Goal: Task Accomplishment & Management: Use online tool/utility

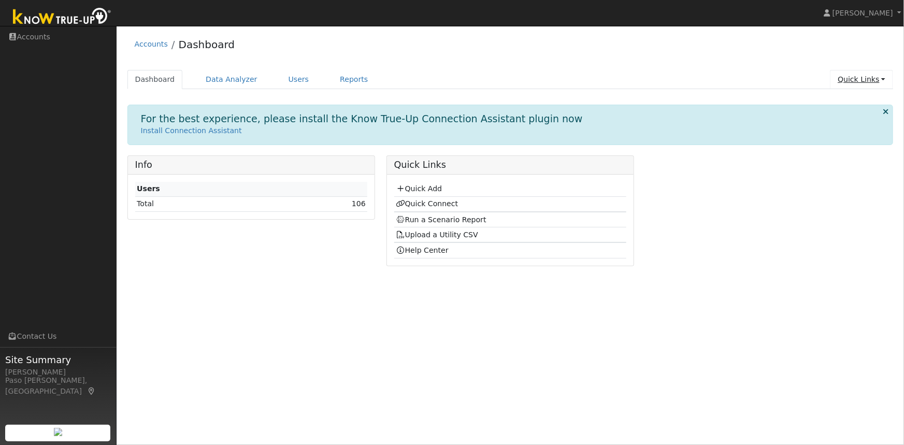
click at [863, 83] on link "Quick Links" at bounding box center [861, 79] width 63 height 19
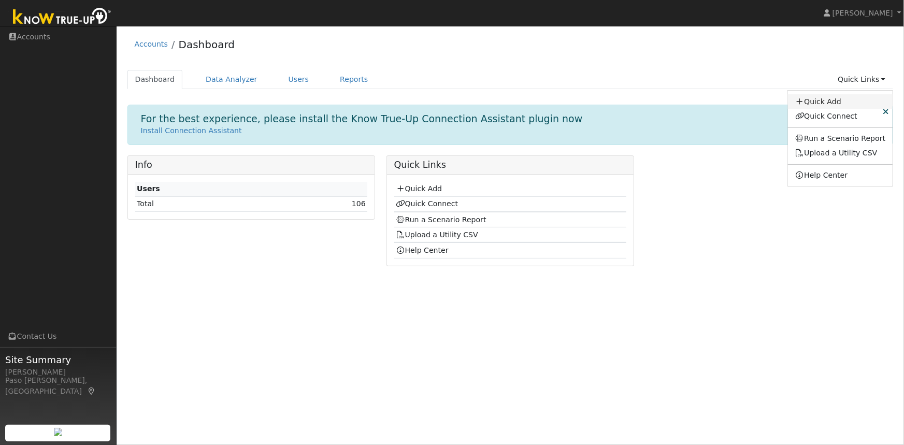
click at [836, 108] on link "Quick Add" at bounding box center [840, 101] width 105 height 15
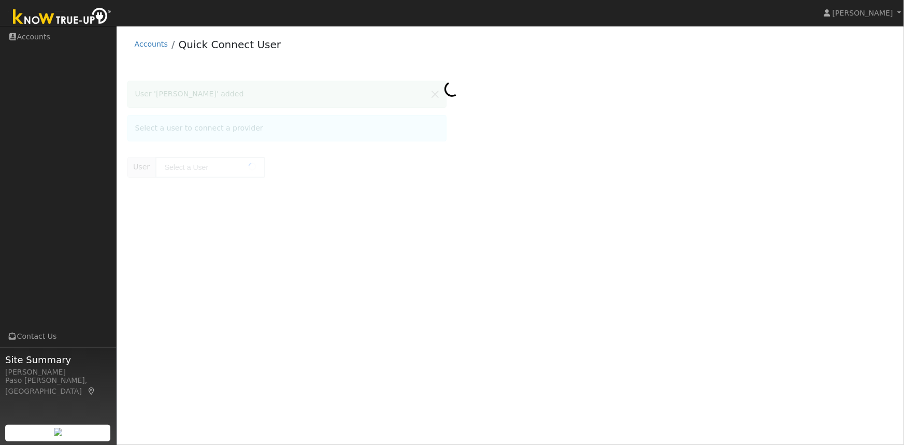
type input "[PERSON_NAME]"
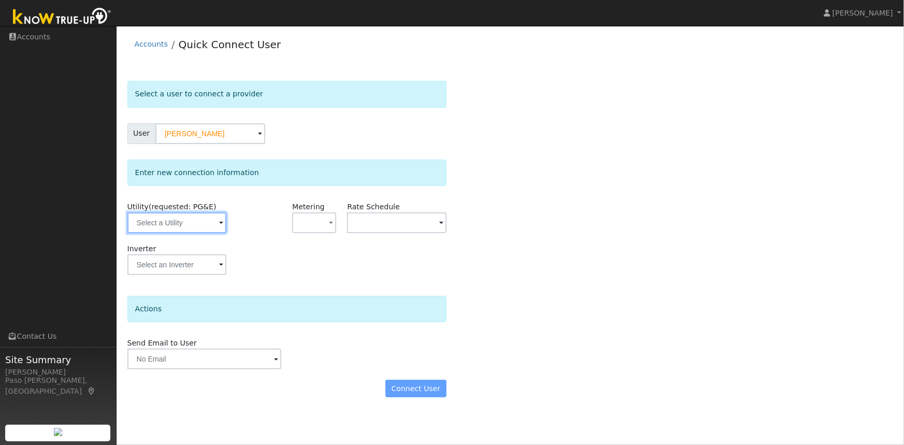
click at [181, 222] on input "text" at bounding box center [177, 223] width 99 height 21
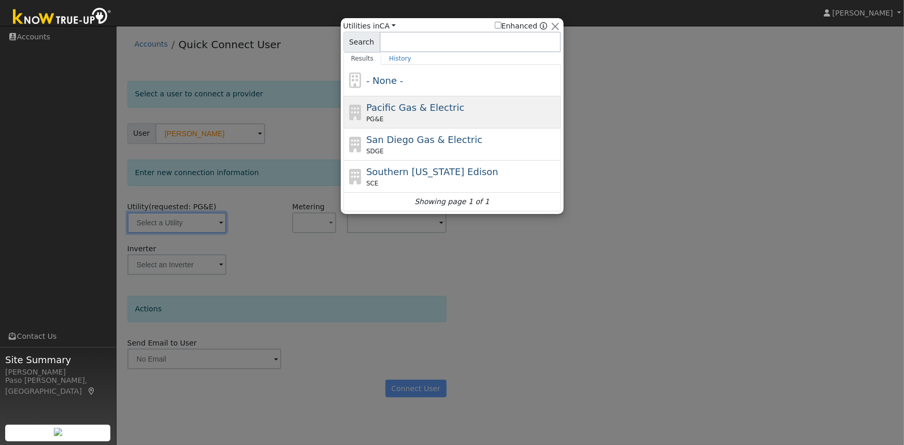
click at [401, 117] on div "PG&E" at bounding box center [462, 119] width 192 height 9
type input "PG&E"
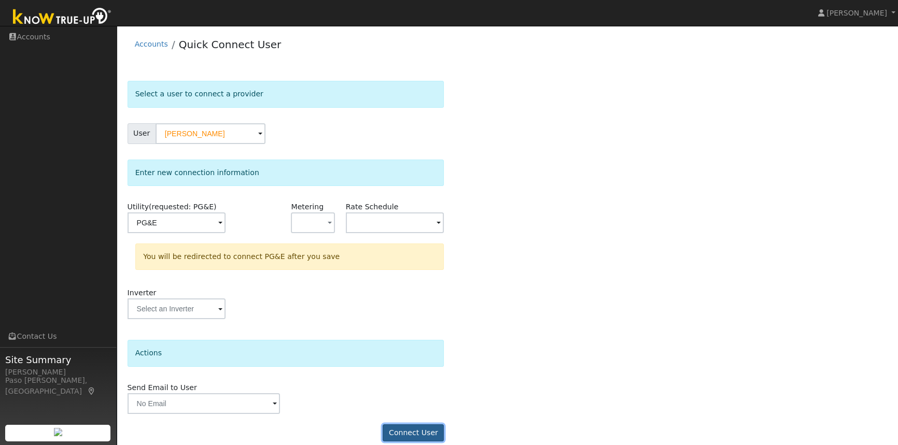
click at [413, 436] on button "Connect User" at bounding box center [413, 433] width 61 height 18
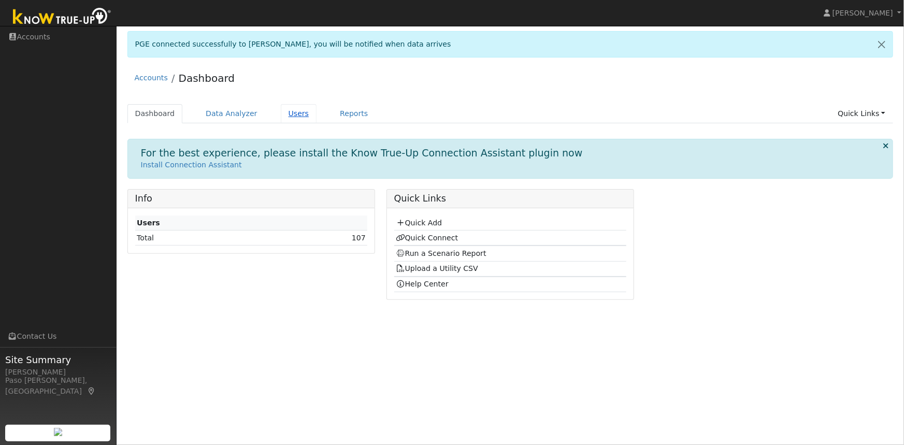
click at [285, 111] on link "Users" at bounding box center [299, 113] width 36 height 19
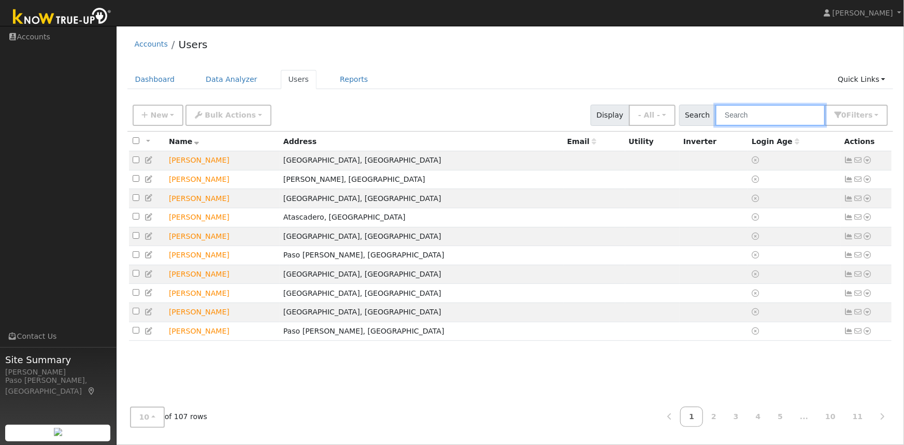
click at [750, 121] on input "text" at bounding box center [771, 115] width 110 height 21
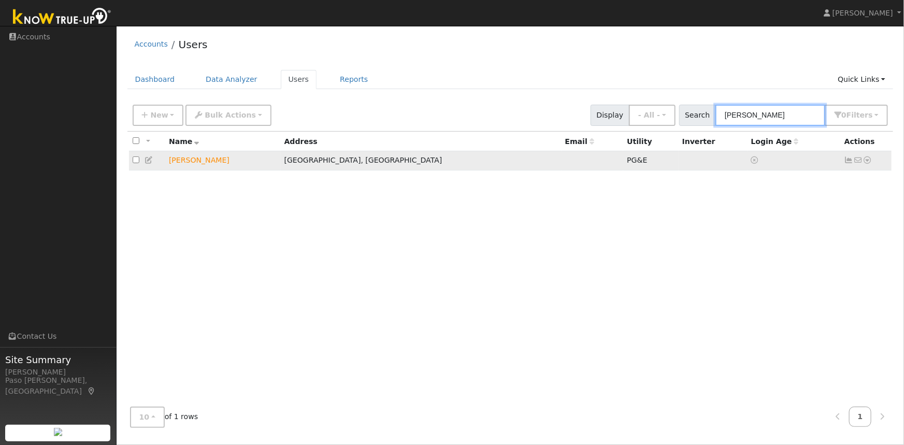
type input "judkins"
click at [869, 164] on icon at bounding box center [867, 160] width 9 height 7
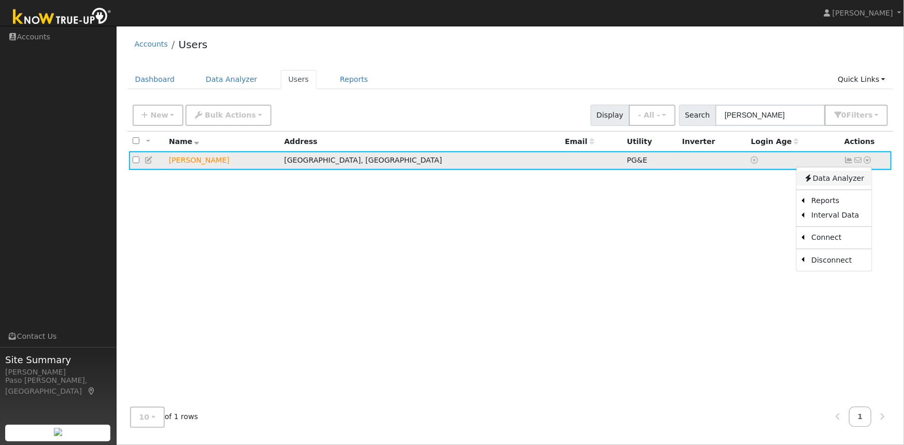
click at [843, 178] on link "Data Analyzer" at bounding box center [834, 178] width 75 height 15
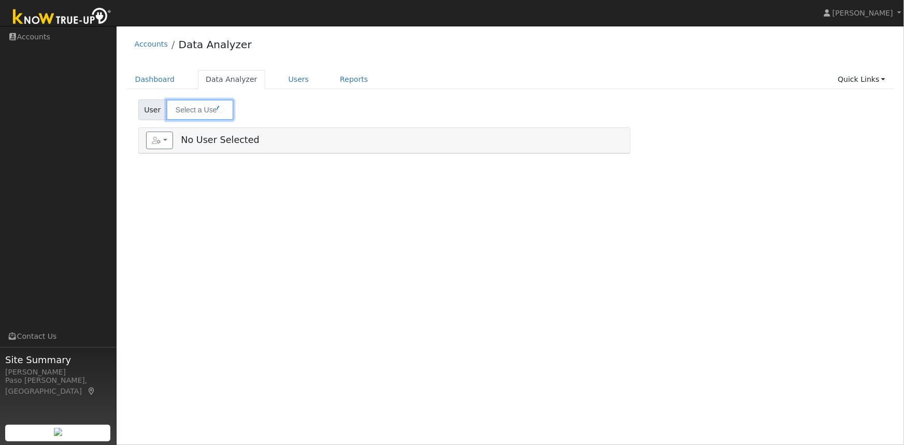
type input "[PERSON_NAME]"
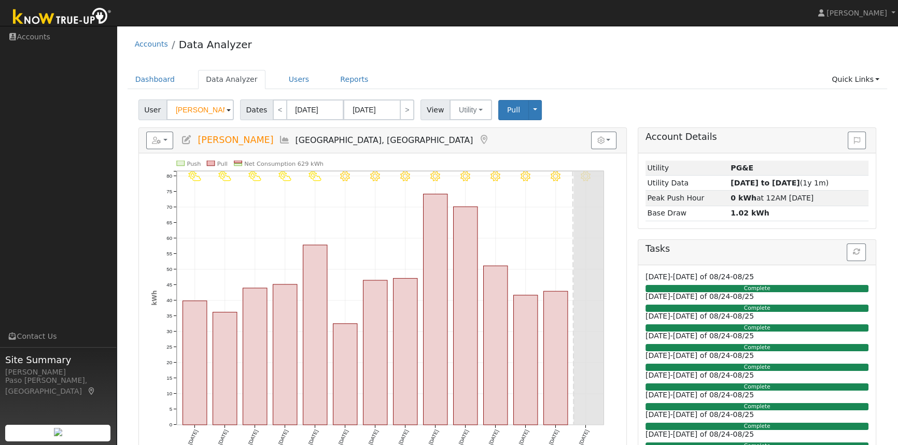
click at [516, 26] on div "[PERSON_NAME] [PERSON_NAME] Profile Help Center Terms Of Service See What's New…" at bounding box center [449, 326] width 898 height 600
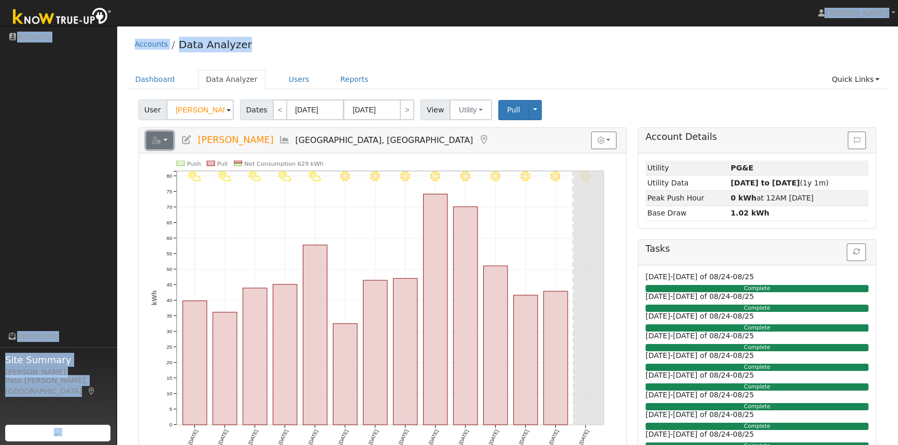
click at [164, 137] on button "button" at bounding box center [159, 141] width 27 height 18
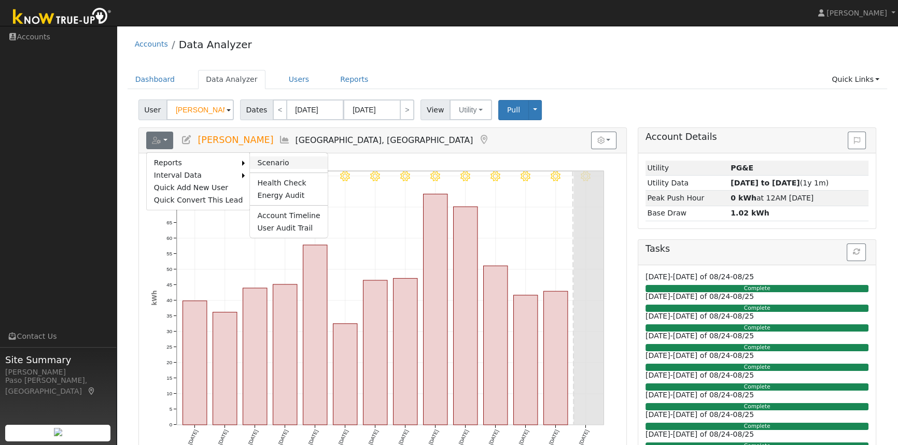
click at [261, 161] on link "Scenario" at bounding box center [288, 163] width 77 height 12
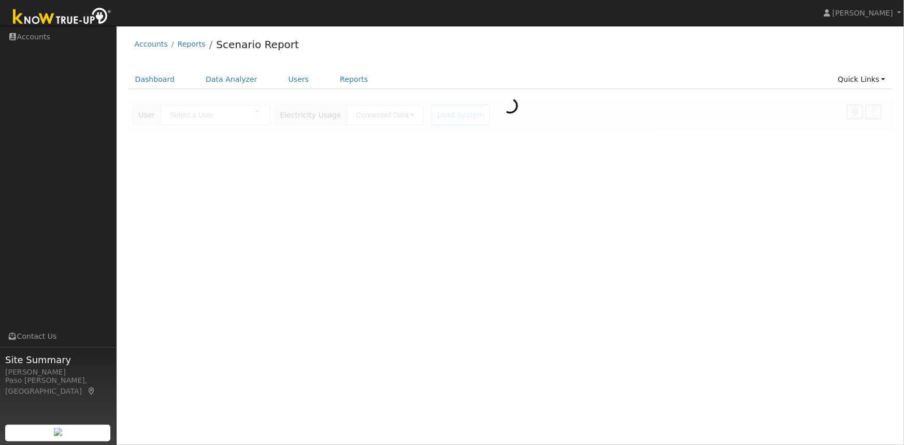
type input "[PERSON_NAME]"
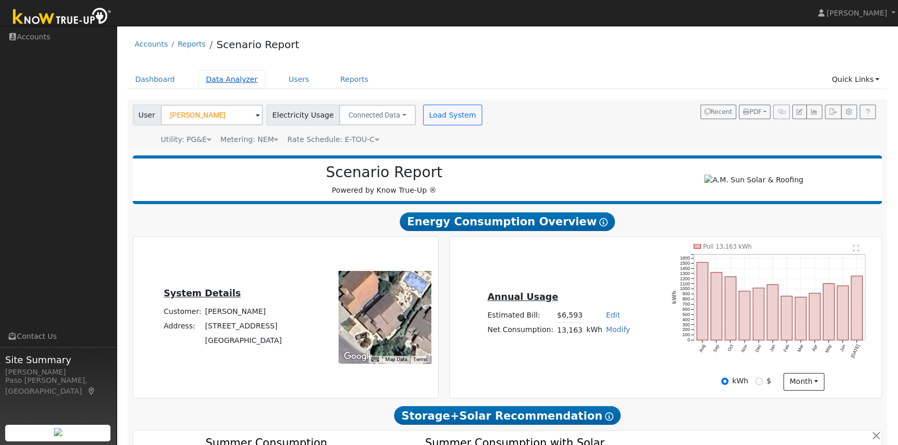
click at [220, 78] on link "Data Analyzer" at bounding box center [231, 79] width 67 height 19
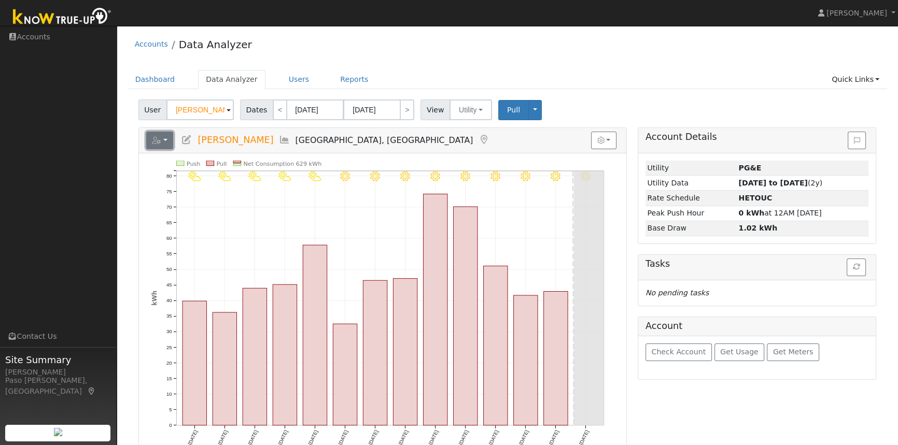
click at [167, 140] on button "button" at bounding box center [159, 141] width 27 height 18
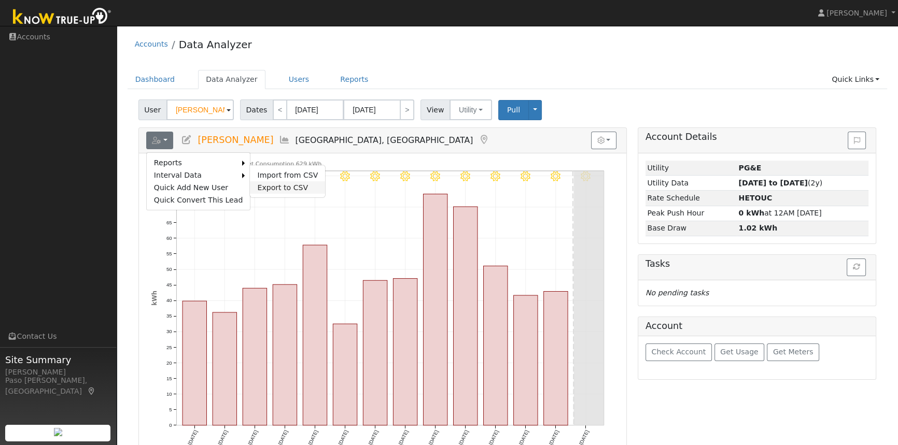
click at [270, 184] on link "Export to CSV" at bounding box center [287, 187] width 75 height 12
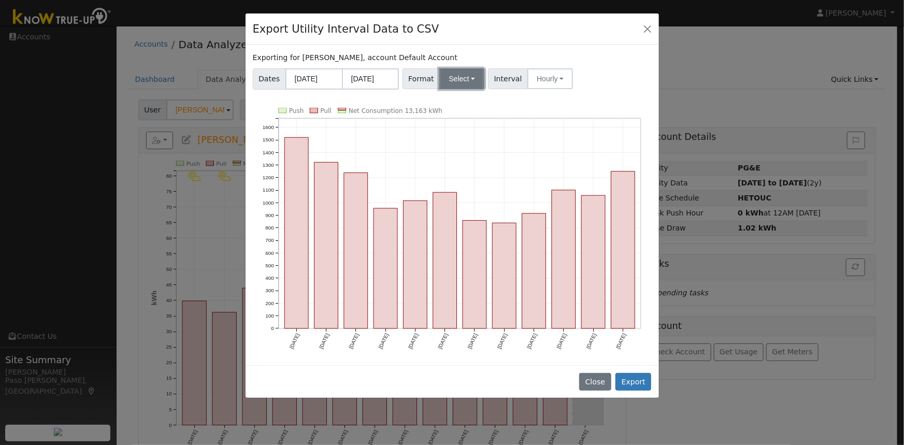
click at [451, 79] on button "Select" at bounding box center [462, 78] width 45 height 21
click at [461, 214] on link "Solargraf" at bounding box center [474, 211] width 74 height 15
click at [637, 379] on button "Export" at bounding box center [634, 382] width 36 height 18
